Goal: Transaction & Acquisition: Purchase product/service

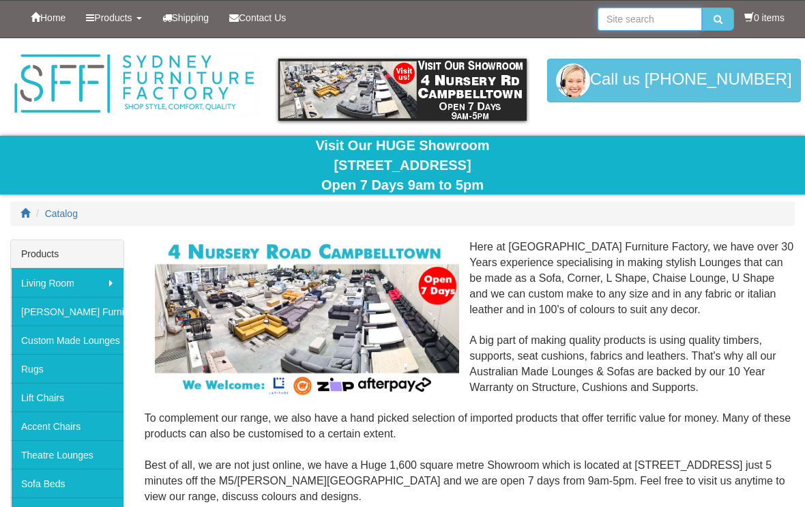
click at [631, 22] on input "search" at bounding box center [649, 18] width 104 height 23
type input "Adele sofa"
click at [714, 19] on button "submit" at bounding box center [718, 18] width 32 height 23
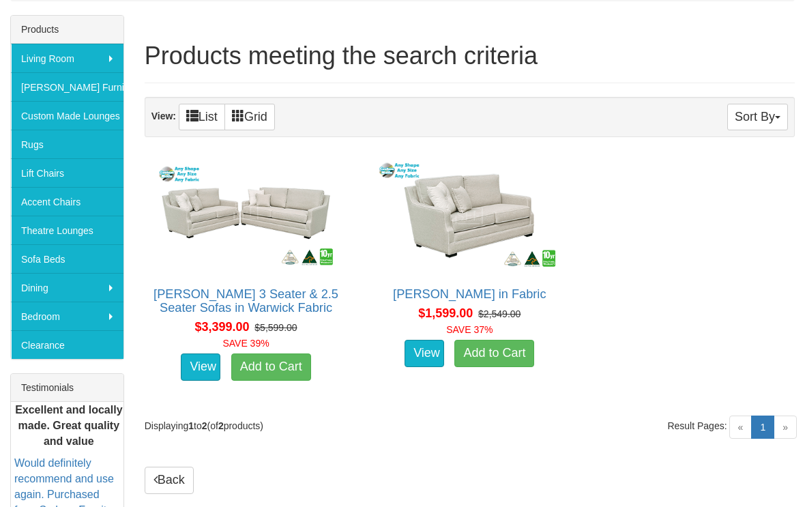
scroll to position [194, 0]
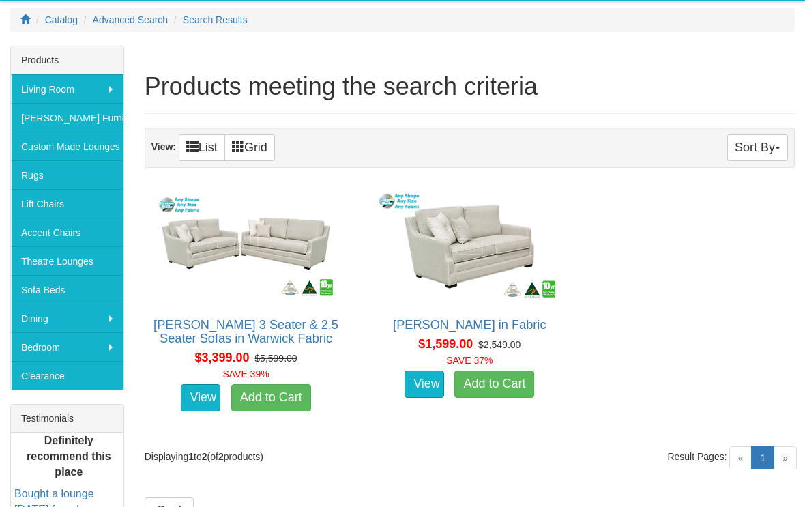
click at [426, 386] on link "View" at bounding box center [424, 383] width 40 height 27
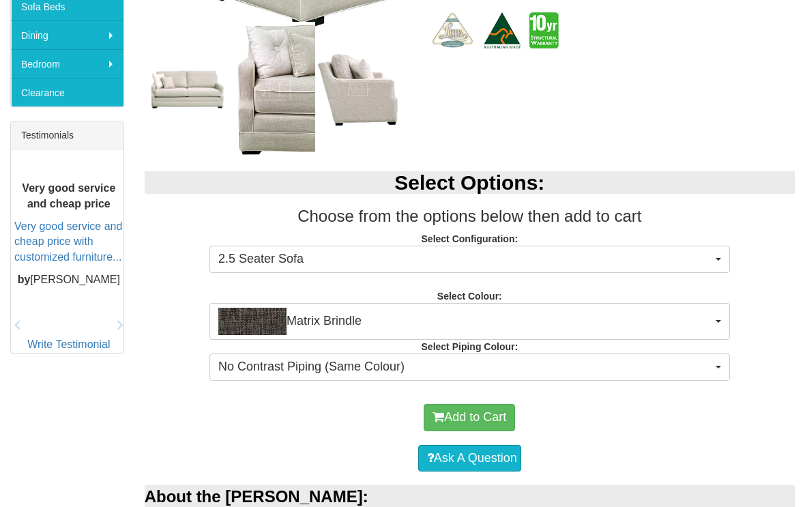
scroll to position [481, 0]
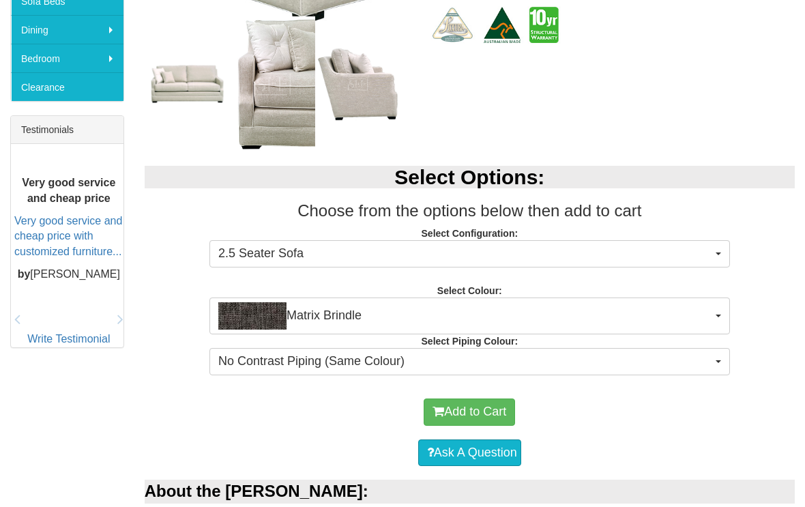
click at [712, 258] on button "2.5 Seater Sofa" at bounding box center [469, 254] width 520 height 27
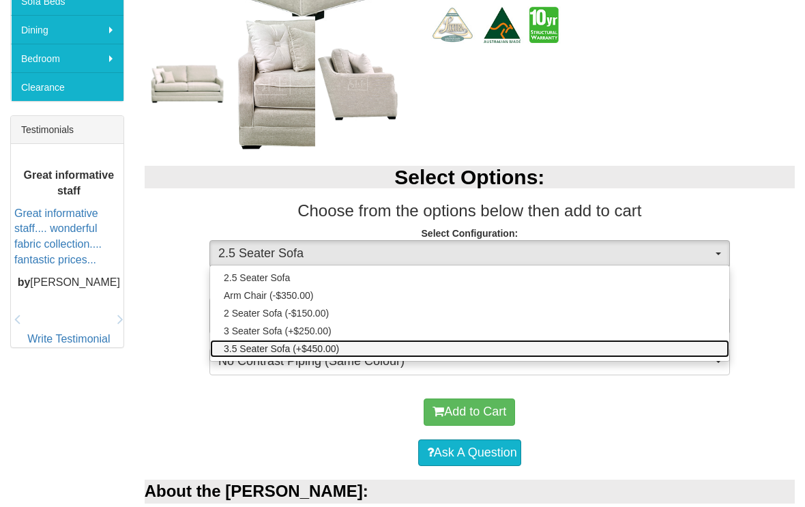
click at [274, 352] on span "3.5 Seater Sofa (+$450.00)" at bounding box center [281, 349] width 115 height 14
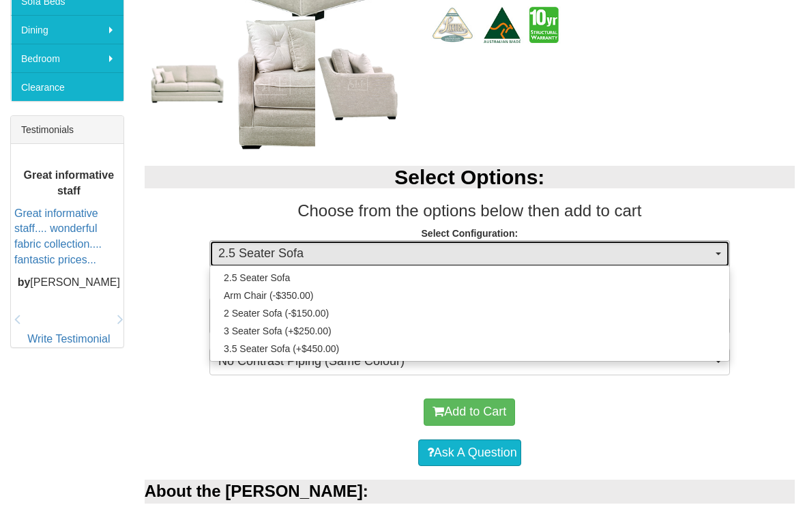
select select "456"
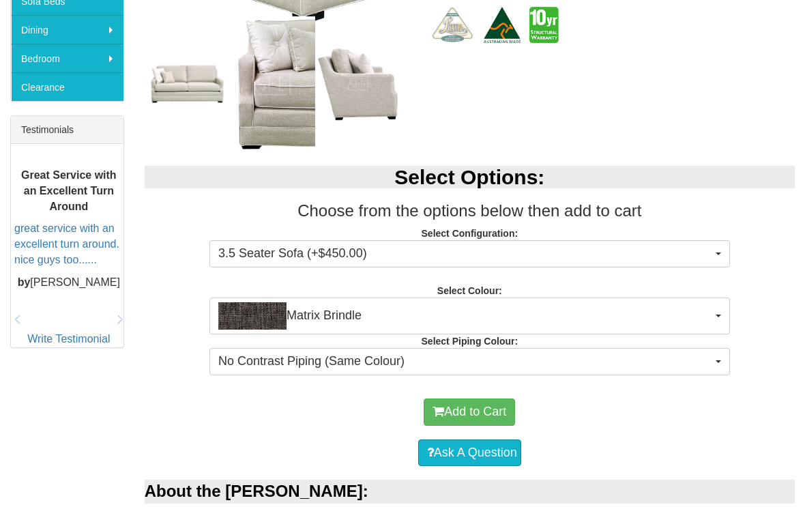
click at [721, 316] on button "Matrix Brindle" at bounding box center [469, 315] width 520 height 37
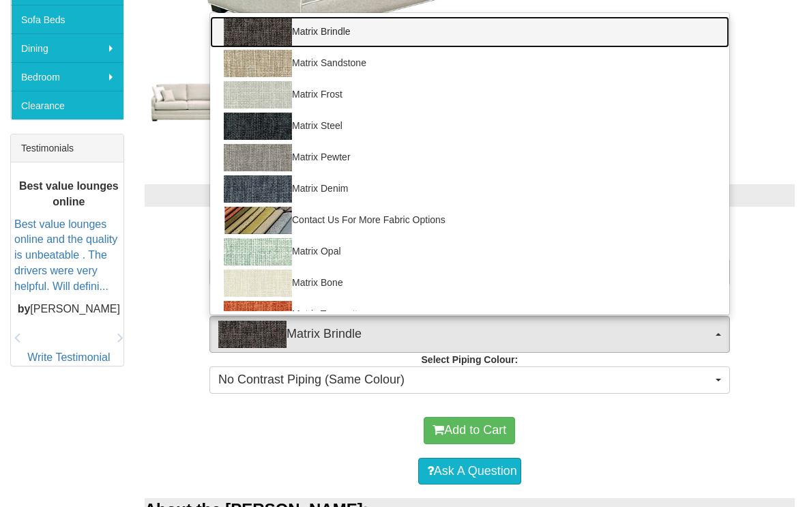
scroll to position [464, 0]
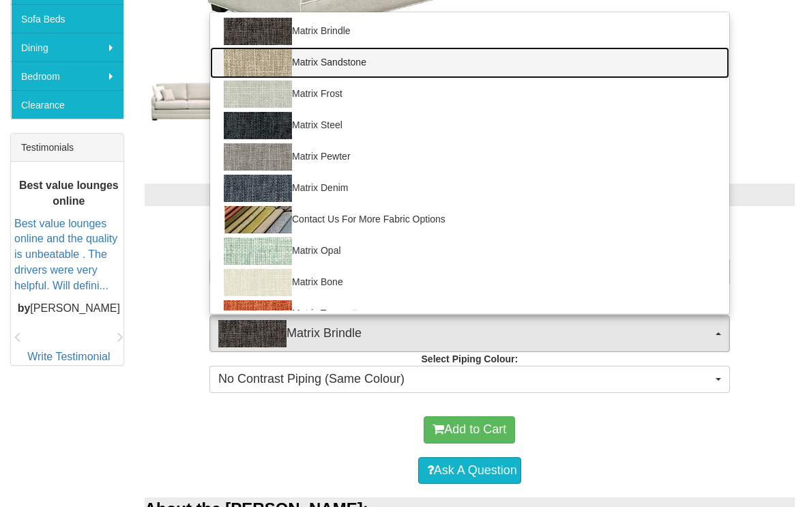
click at [241, 52] on img at bounding box center [258, 62] width 68 height 27
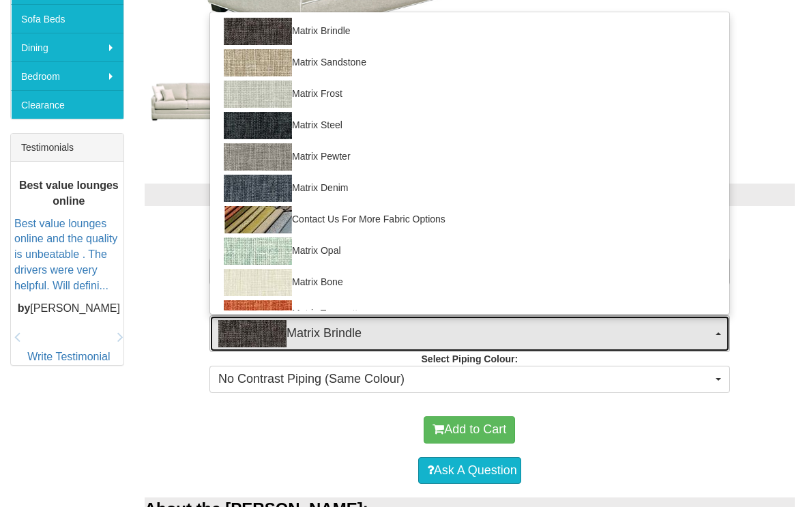
select select "905"
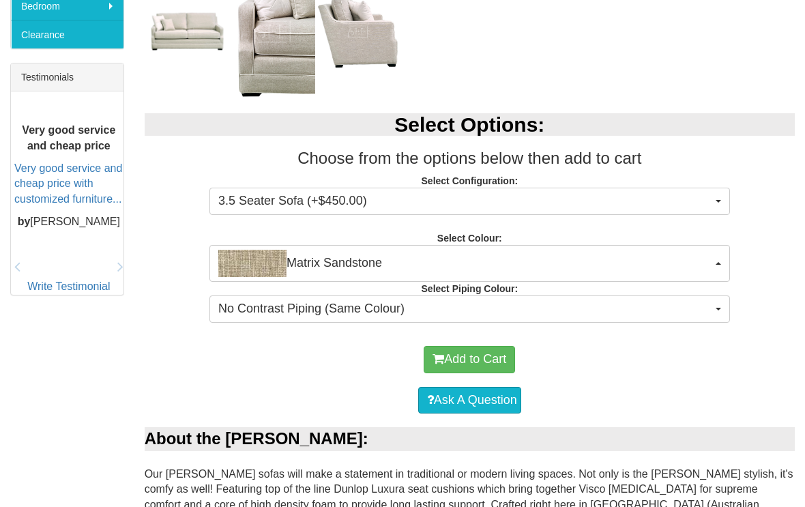
click at [451, 277] on button "Matrix Sandstone" at bounding box center [469, 263] width 520 height 37
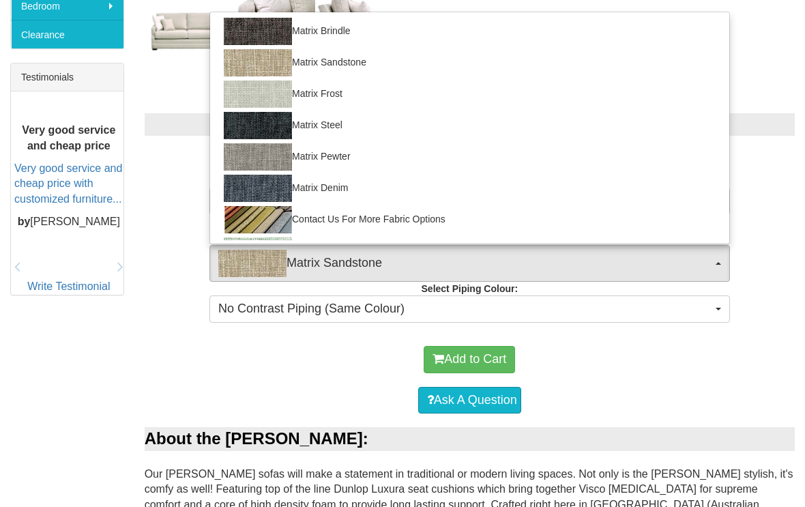
click at [444, 280] on div at bounding box center [402, 253] width 805 height 507
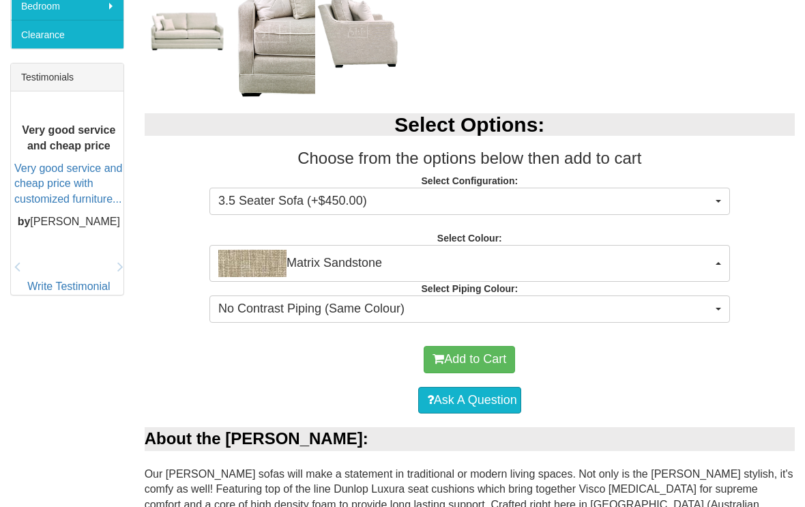
click at [719, 307] on span "button" at bounding box center [717, 308] width 5 height 3
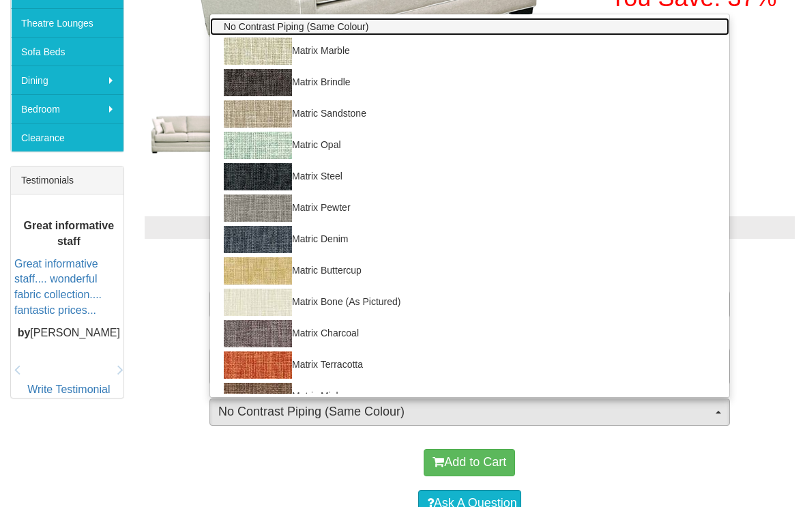
scroll to position [431, 0]
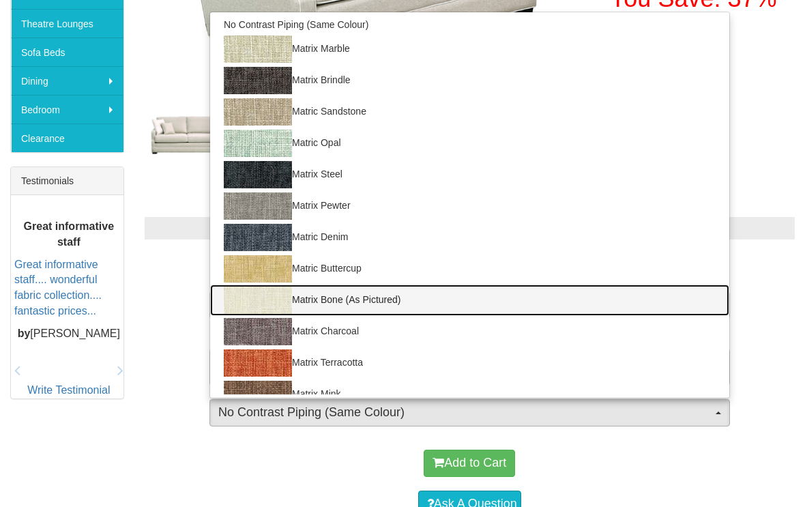
click at [254, 294] on img at bounding box center [258, 299] width 68 height 27
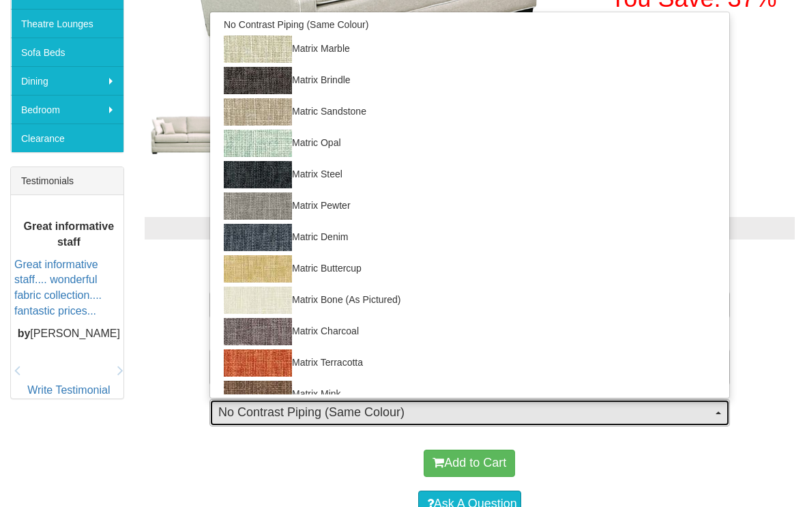
select select "1659"
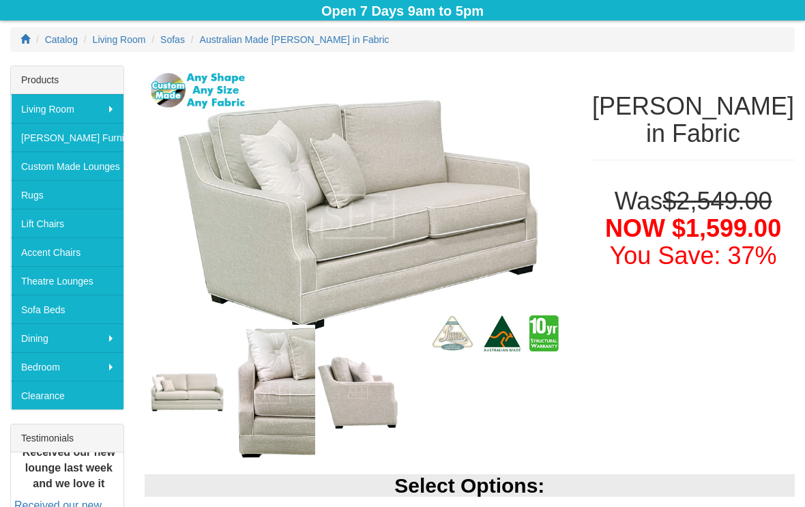
scroll to position [171, 0]
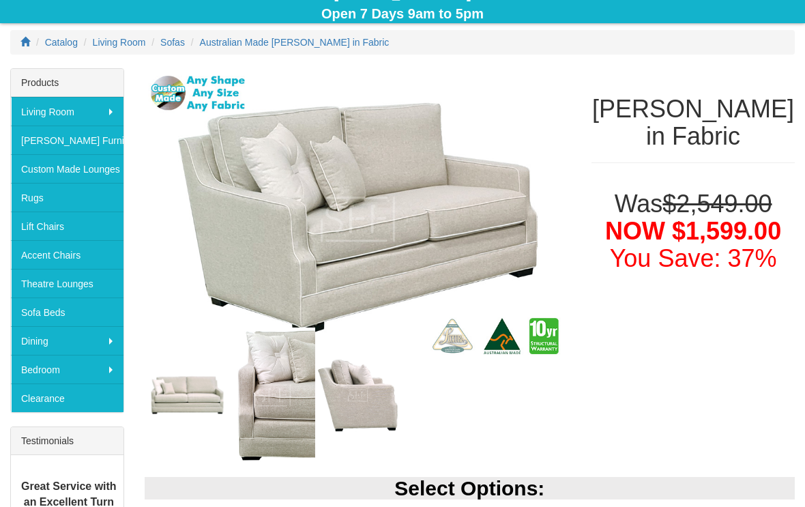
click at [396, 220] on img at bounding box center [358, 219] width 427 height 302
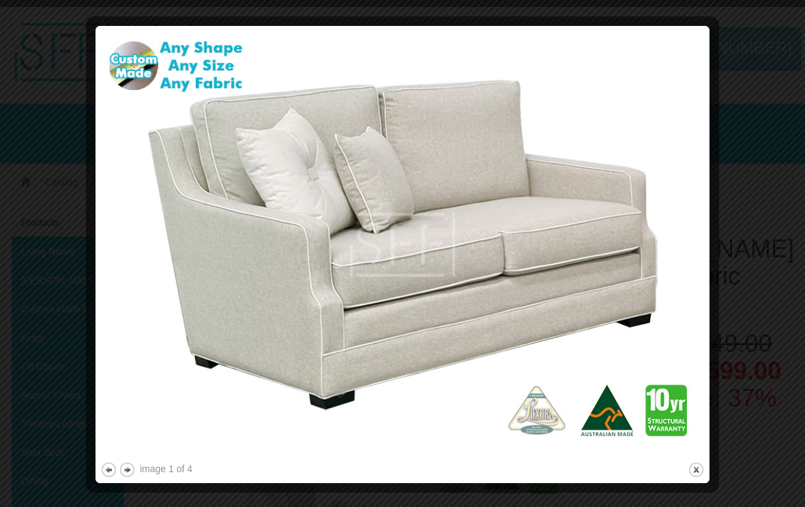
scroll to position [33, 0]
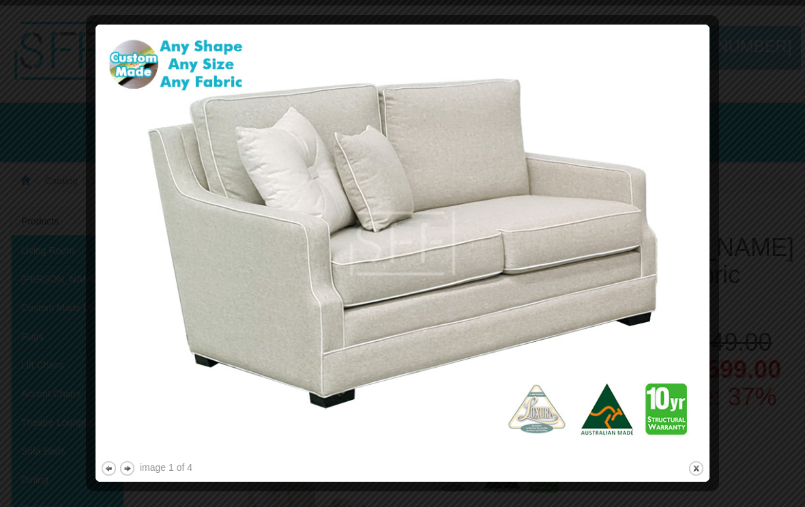
click at [642, 188] on img at bounding box center [402, 243] width 604 height 428
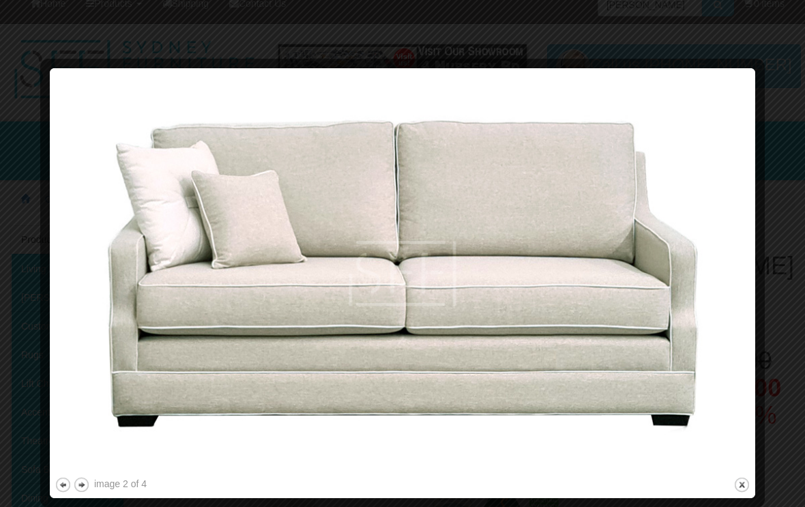
scroll to position [0, 0]
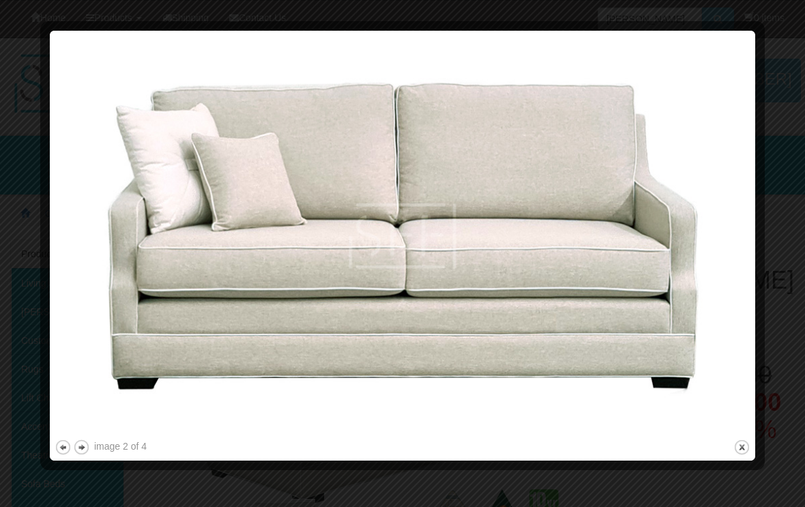
click at [738, 453] on button "close" at bounding box center [741, 446] width 17 height 17
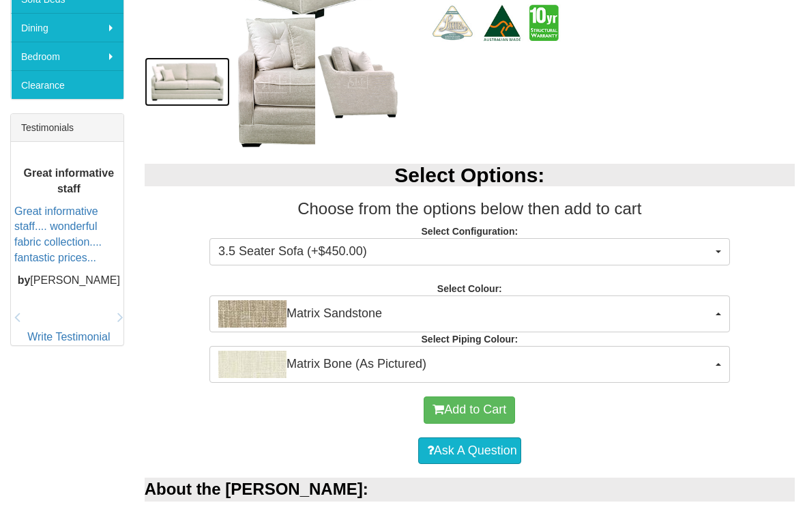
scroll to position [488, 0]
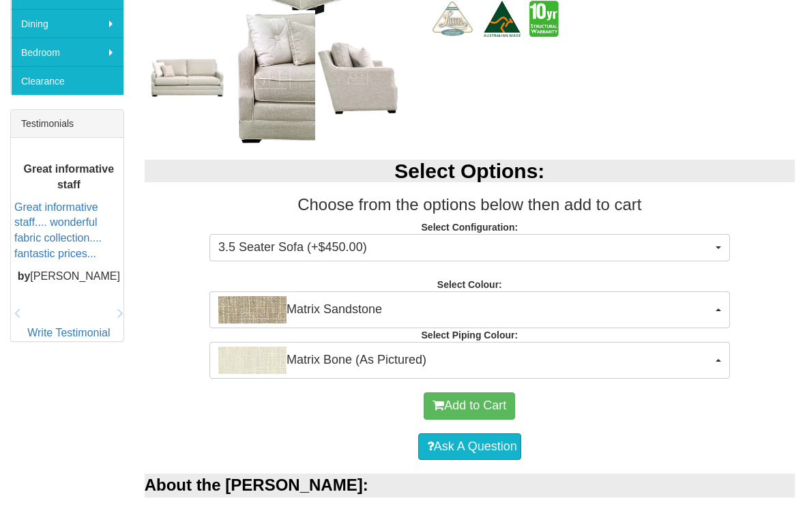
click at [718, 248] on button "3.5 Seater Sofa (+$450.00)" at bounding box center [469, 247] width 520 height 27
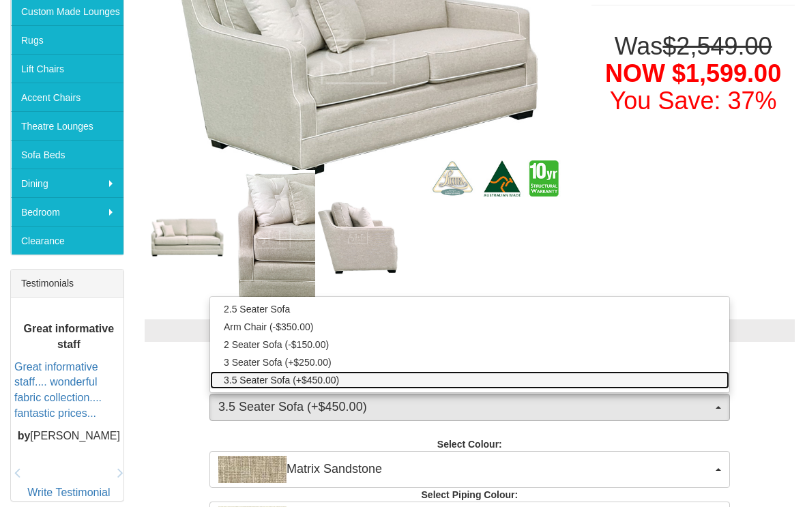
scroll to position [329, 0]
click at [264, 387] on link "3.5 Seater Sofa (+$450.00)" at bounding box center [469, 380] width 519 height 18
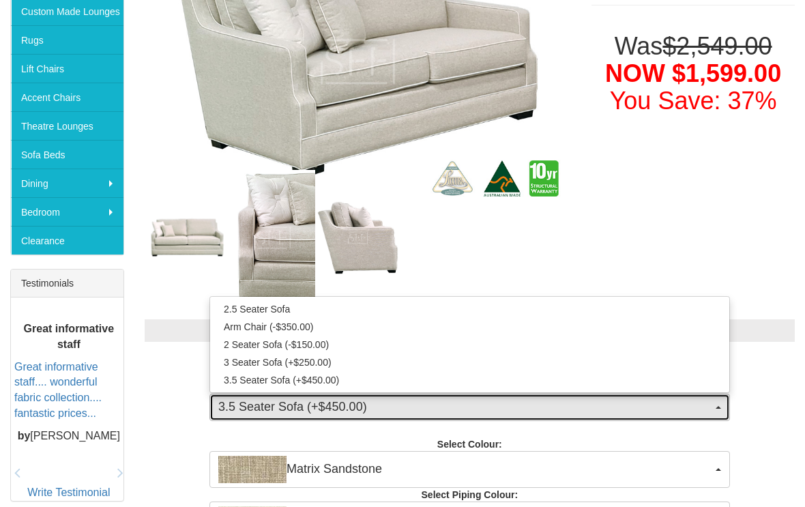
select select "456"
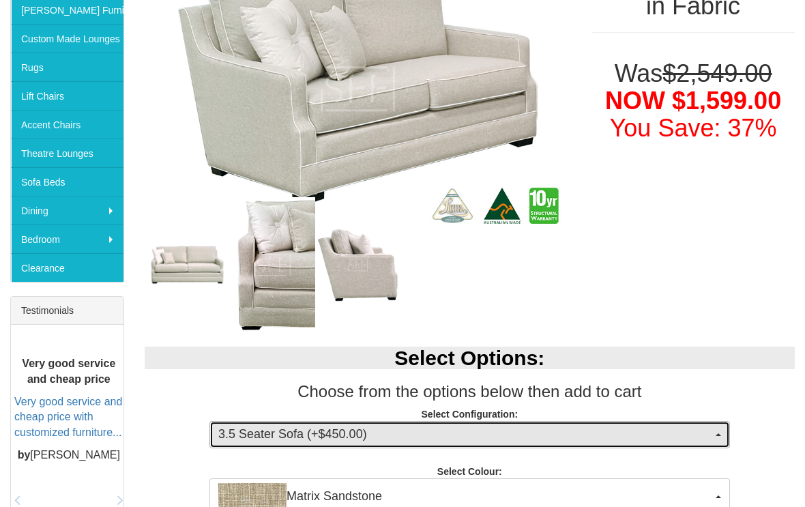
scroll to position [302, 0]
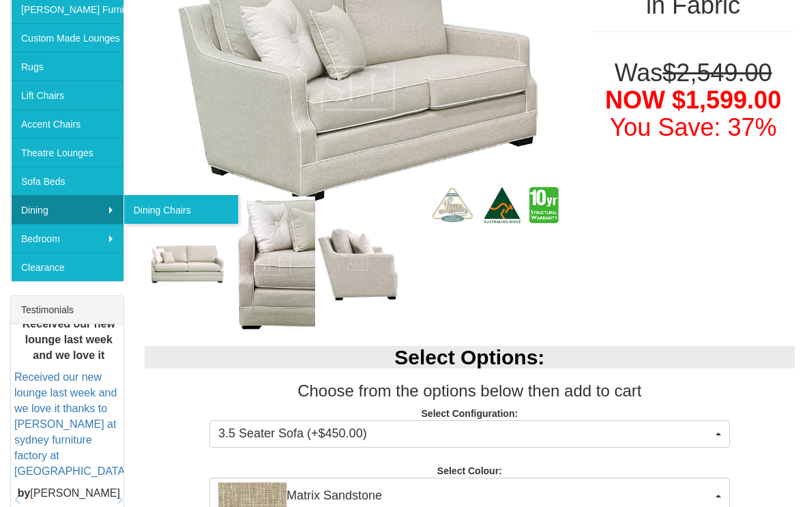
click at [176, 205] on link "Dining Chairs" at bounding box center [180, 209] width 115 height 29
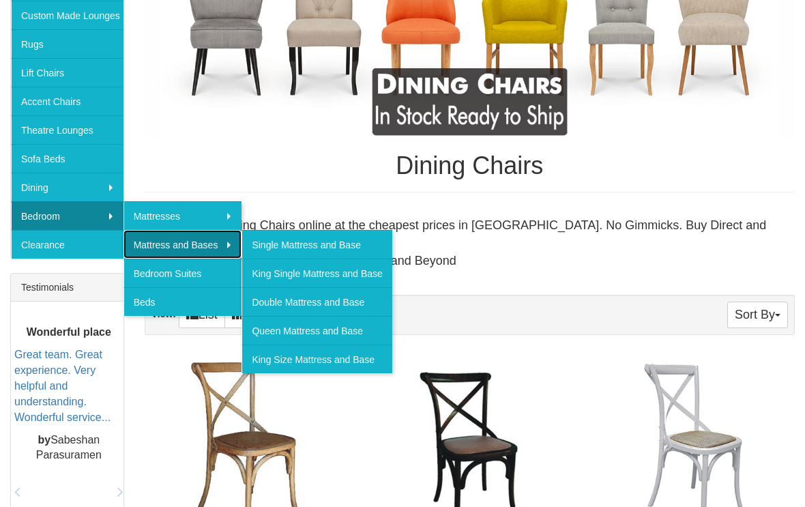
scroll to position [325, 0]
click at [315, 360] on link "King Size Mattress and Base" at bounding box center [316, 358] width 150 height 29
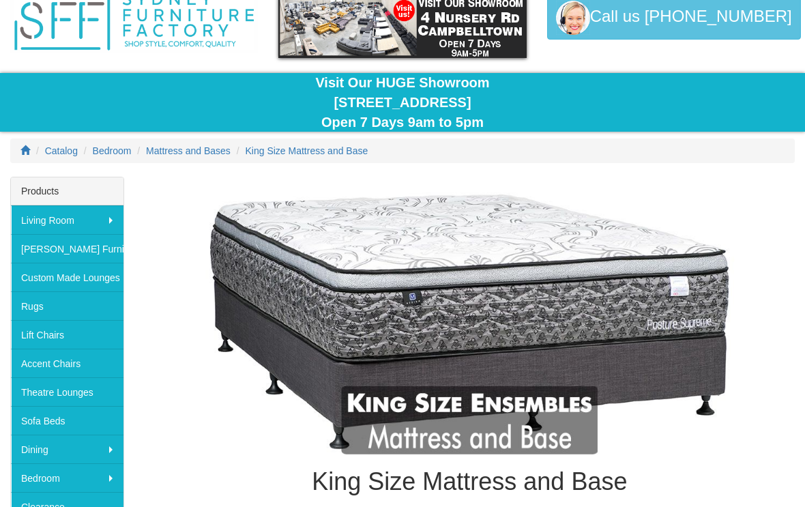
scroll to position [70, 0]
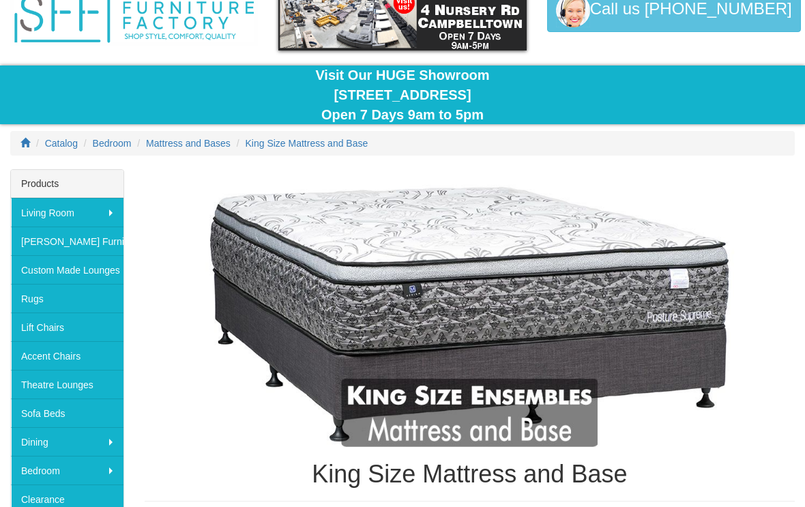
click at [87, 272] on link "Custom Made Lounges" at bounding box center [67, 269] width 112 height 29
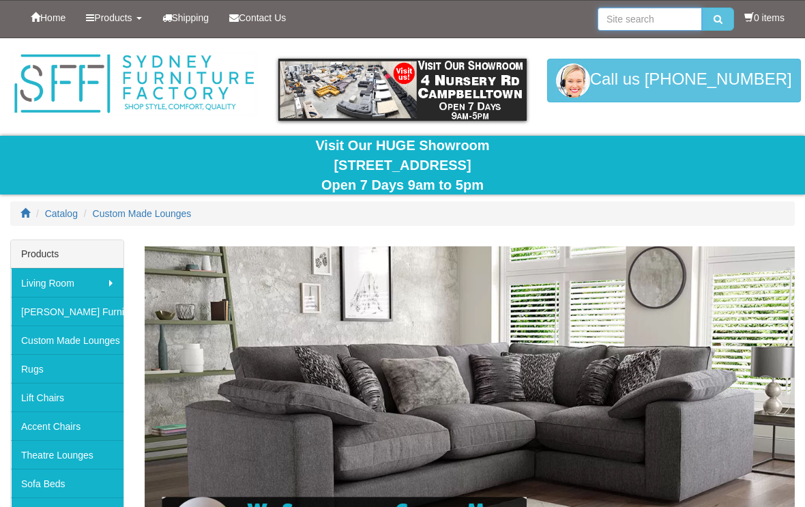
click at [649, 26] on input "search" at bounding box center [649, 18] width 104 height 23
type input "Adele"
click at [719, 22] on button "submit" at bounding box center [718, 18] width 32 height 23
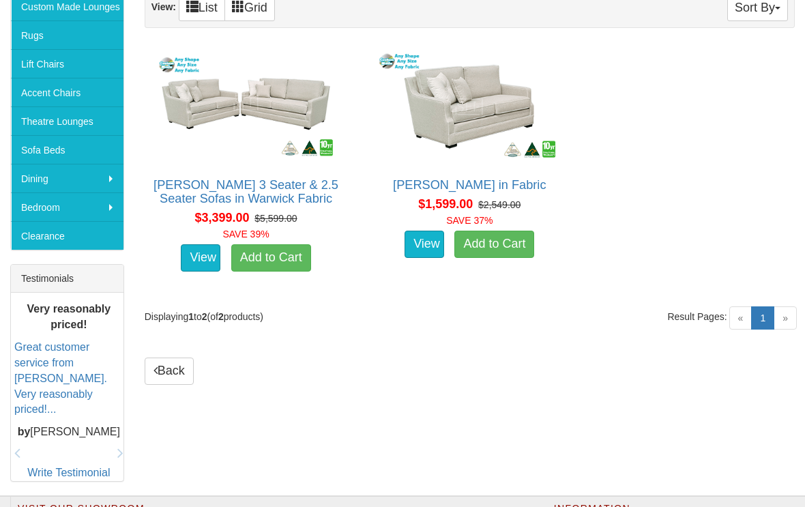
scroll to position [333, 0]
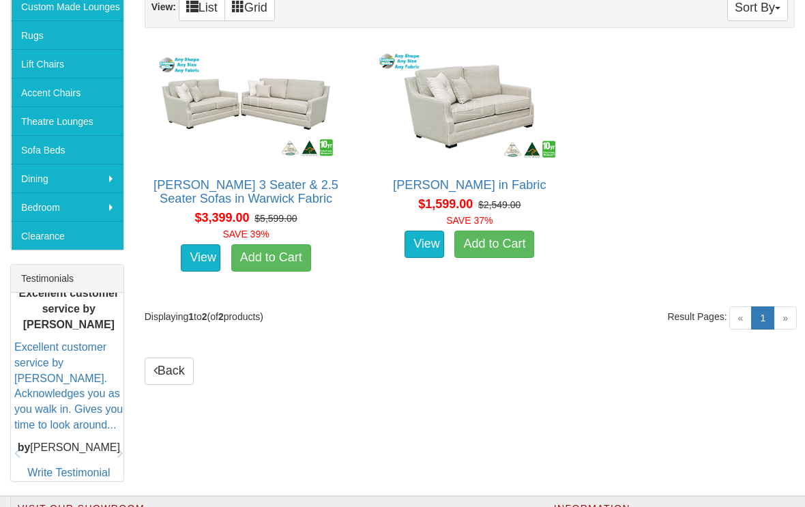
click at [478, 112] on img at bounding box center [469, 106] width 188 height 115
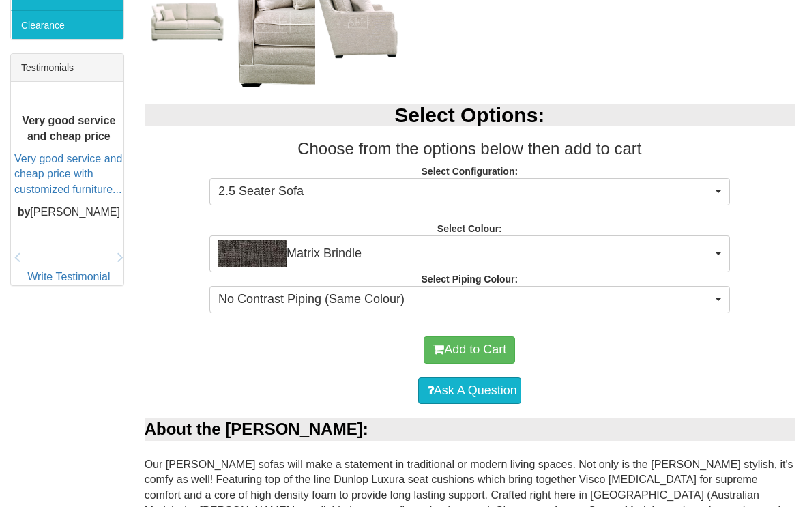
scroll to position [543, 0]
click at [718, 192] on span "button" at bounding box center [717, 192] width 5 height 3
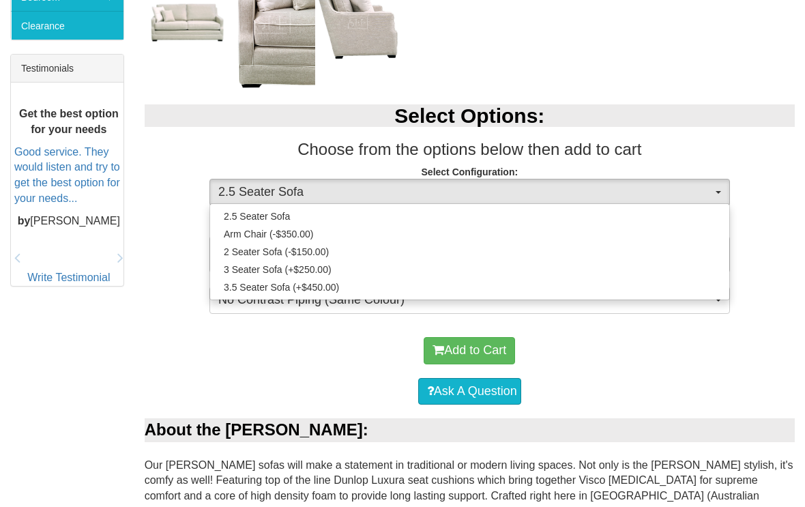
click at [472, 352] on div at bounding box center [402, 253] width 805 height 507
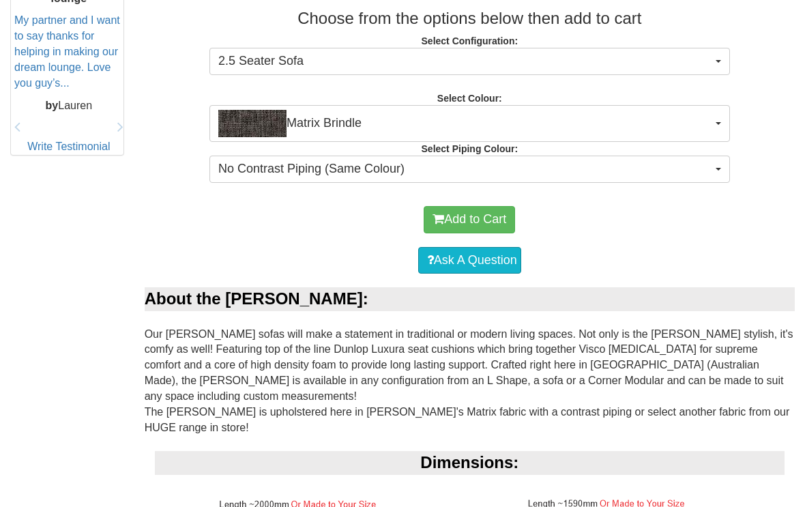
scroll to position [665, 0]
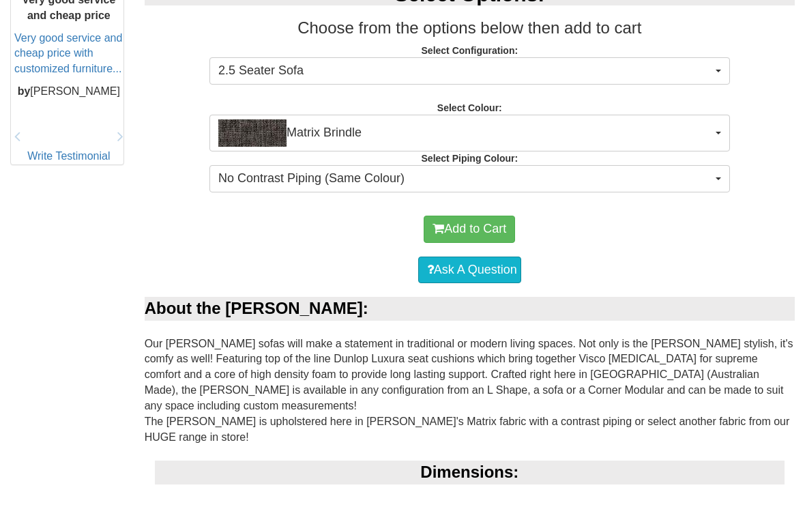
click at [474, 226] on button "Add to Cart" at bounding box center [468, 228] width 91 height 27
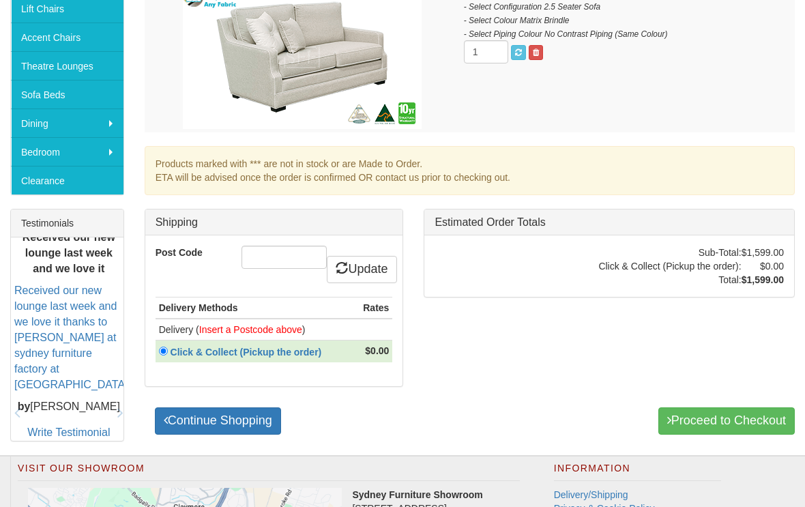
scroll to position [389, 0]
click at [282, 259] on input "Post Code" at bounding box center [283, 256] width 85 height 23
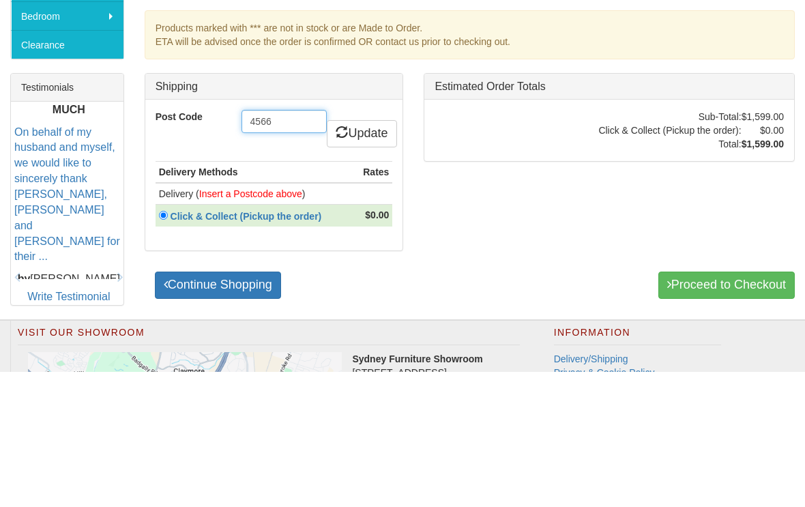
type input "4566"
click at [372, 256] on link "Update" at bounding box center [362, 269] width 70 height 27
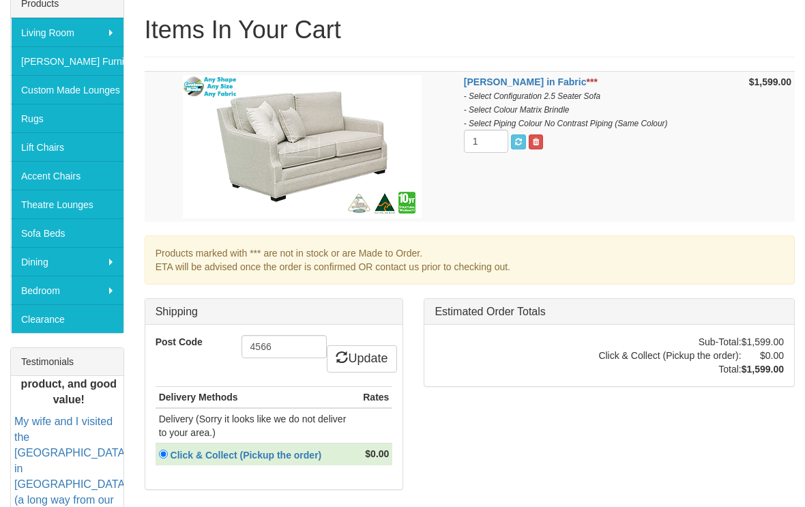
scroll to position [250, 0]
click at [289, 346] on input "4566" at bounding box center [283, 346] width 85 height 23
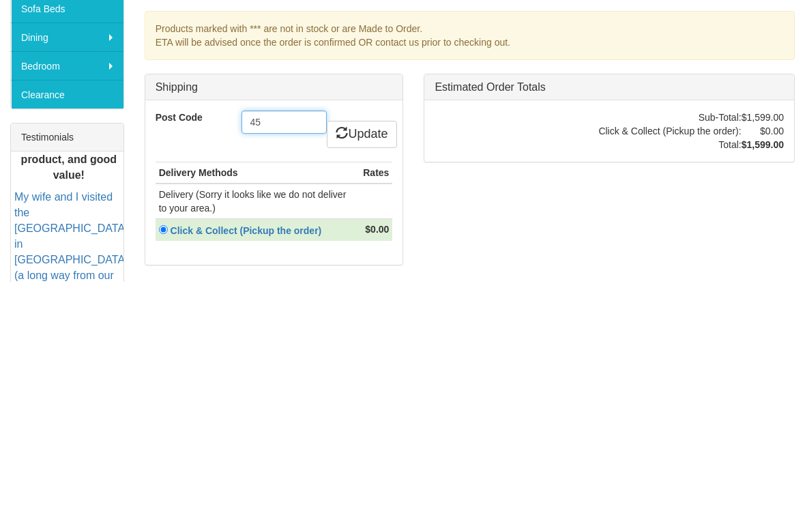
type input "4"
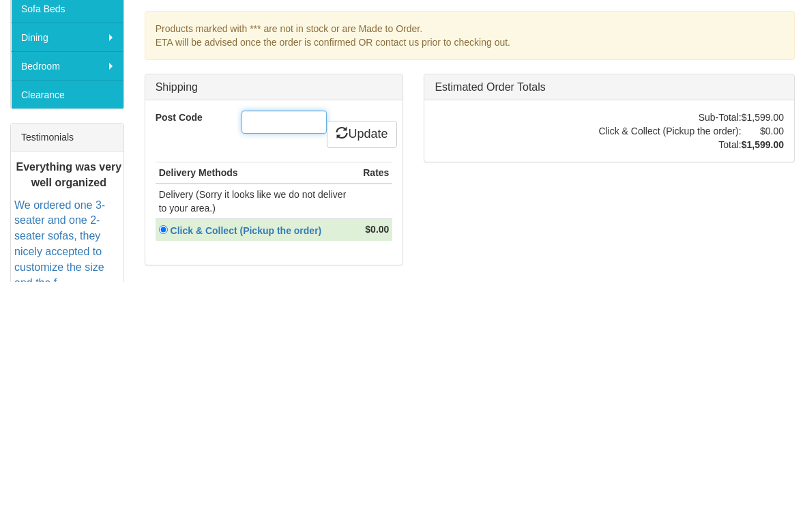
type input "3"
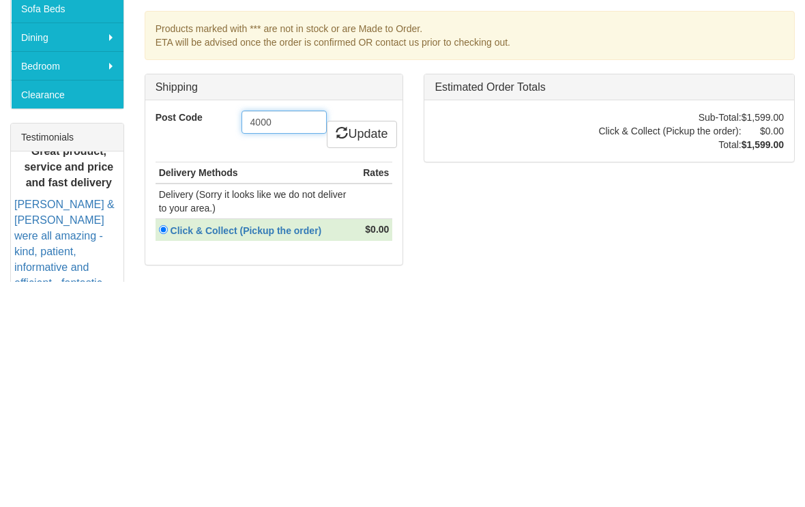
type input "4000"
click at [361, 346] on link "Update" at bounding box center [362, 359] width 70 height 27
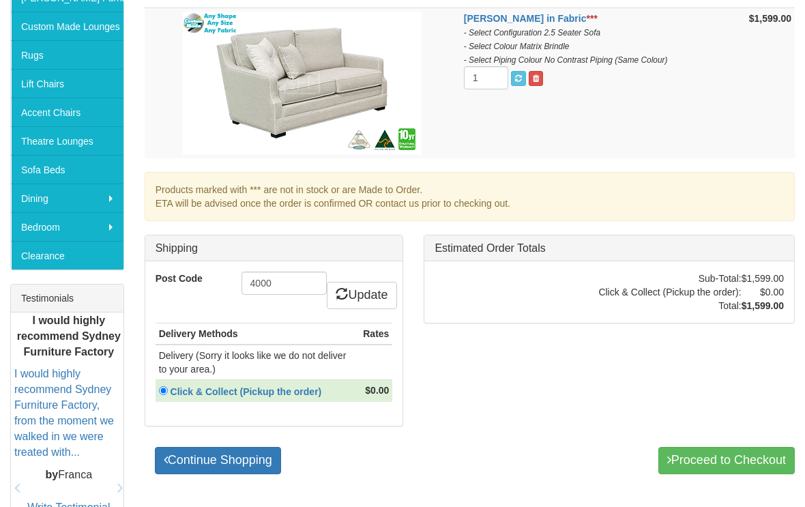
scroll to position [314, 0]
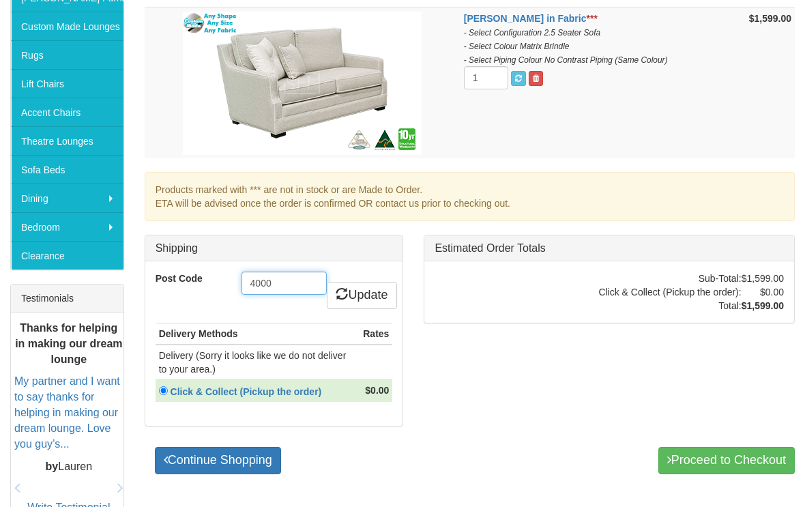
click at [300, 280] on input "4000" at bounding box center [283, 282] width 85 height 23
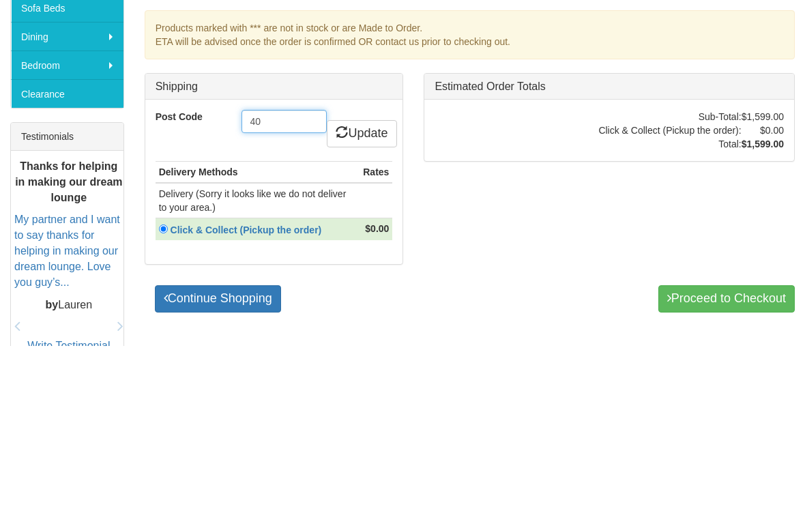
type input "4"
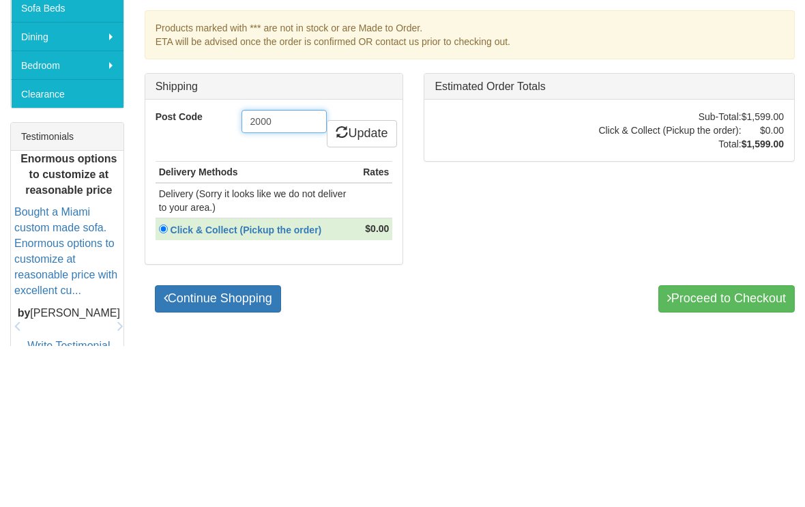
type input "2000"
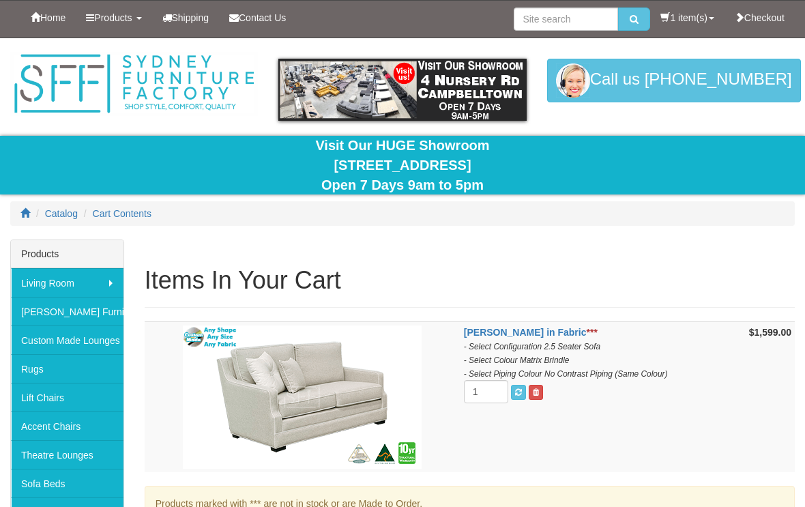
click at [58, 307] on link "[PERSON_NAME] Furniture" at bounding box center [67, 311] width 112 height 29
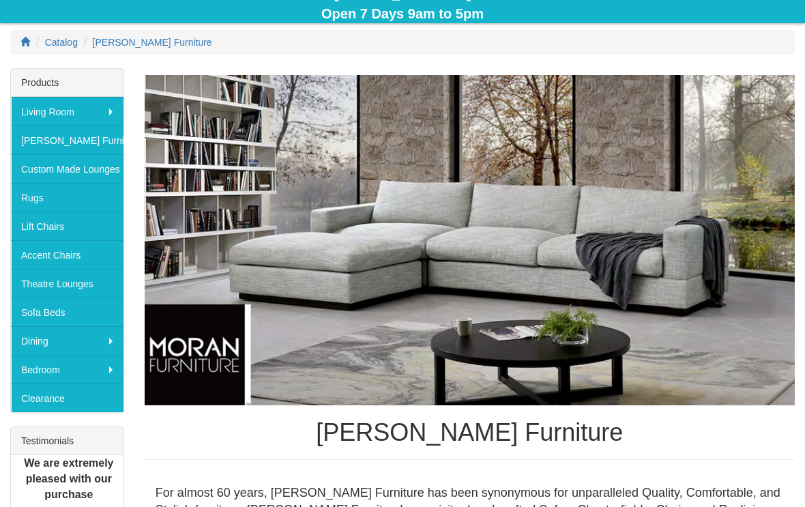
scroll to position [166, 0]
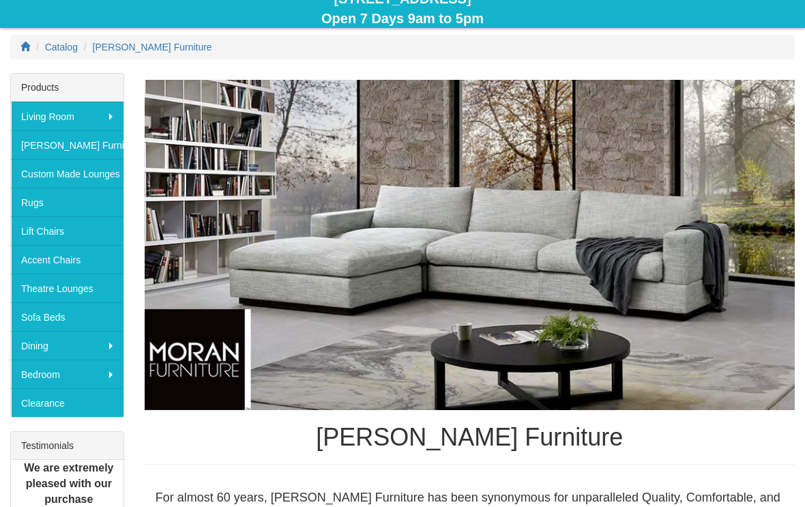
click at [615, 250] on img at bounding box center [470, 245] width 650 height 330
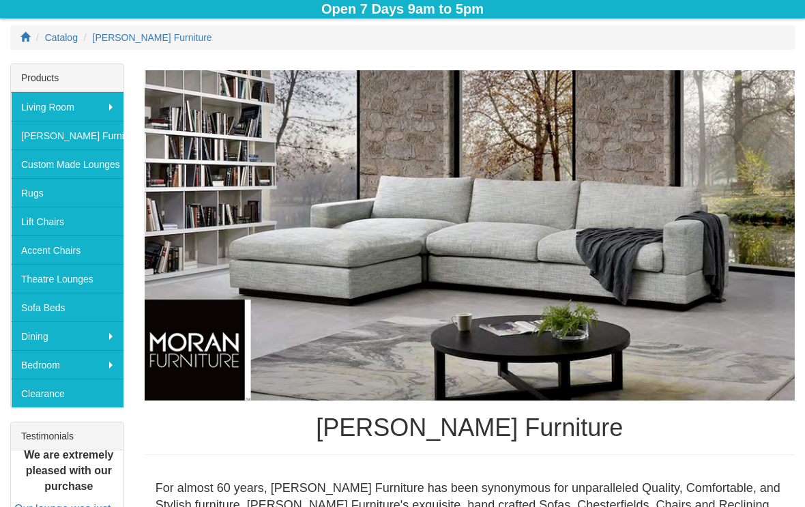
scroll to position [176, 0]
click at [535, 250] on img at bounding box center [470, 235] width 650 height 330
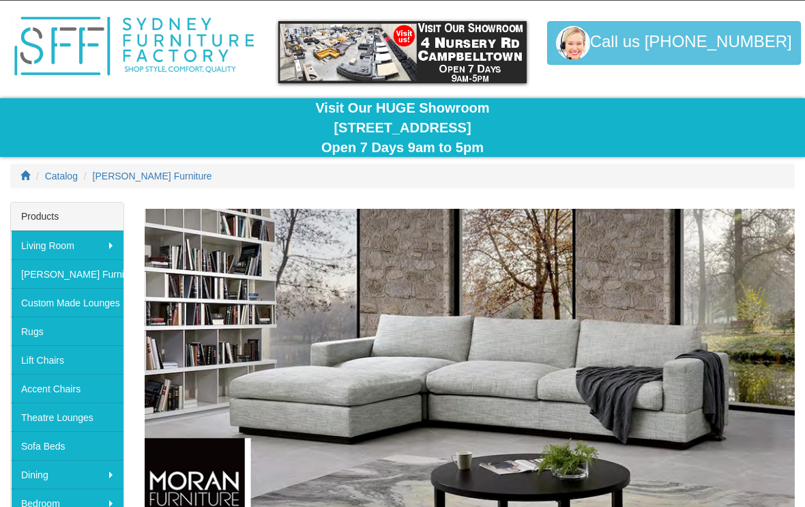
scroll to position [0, 0]
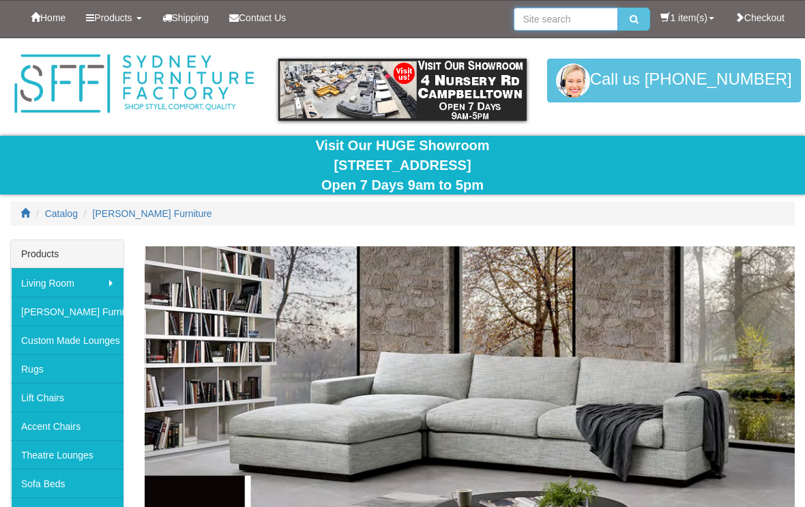
click at [550, 20] on input "search" at bounding box center [565, 18] width 104 height 23
type input "Sofa"
click at [626, 19] on button "submit" at bounding box center [634, 18] width 32 height 23
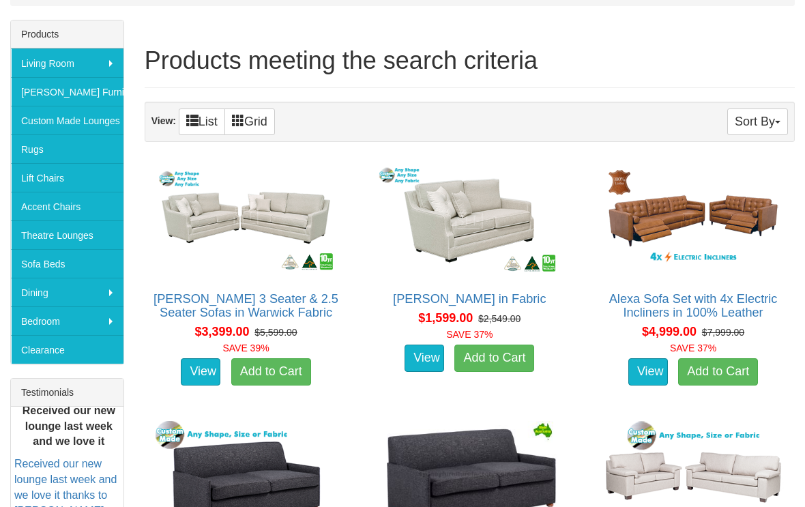
scroll to position [220, 0]
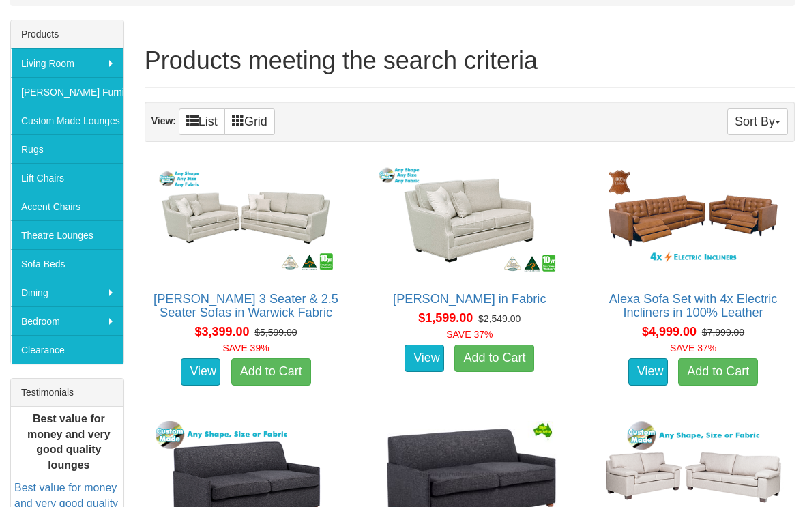
click at [669, 340] on div "$4,999.00 $7,999.00 SAVE 37%" at bounding box center [692, 338] width 209 height 32
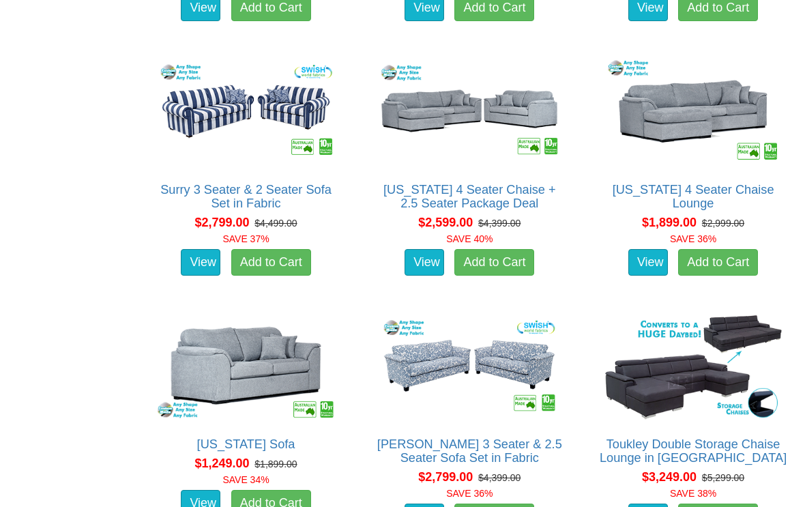
scroll to position [5159, 0]
